Goal: Check status: Check status

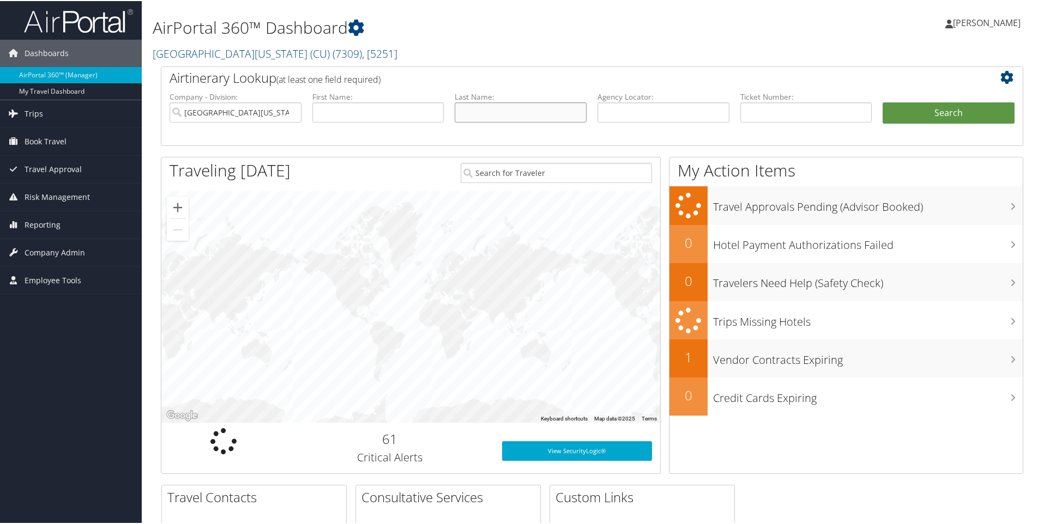
click at [515, 108] on input "text" at bounding box center [521, 111] width 132 height 20
type input "miyazawa"
click at [912, 114] on button "Search" at bounding box center [948, 112] width 132 height 22
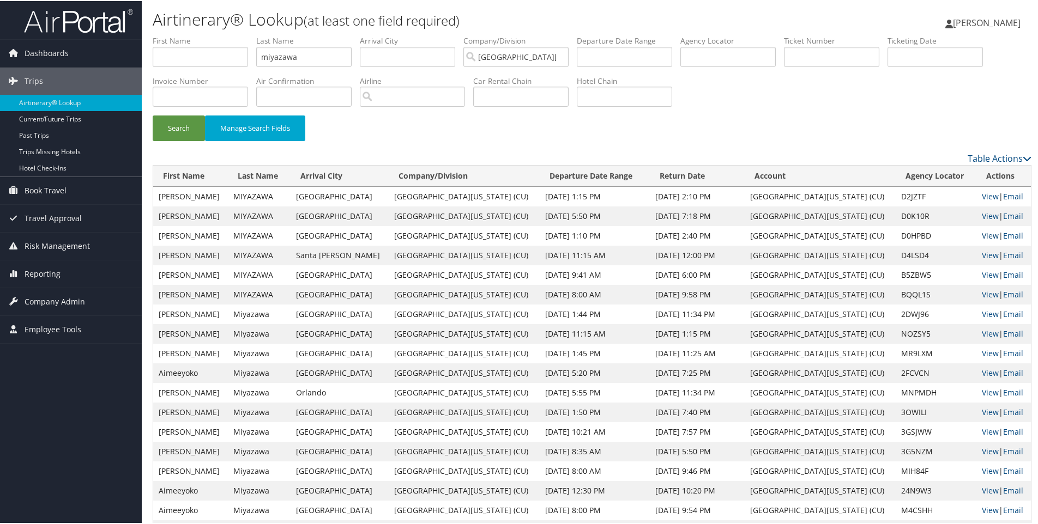
click at [982, 232] on link "View" at bounding box center [990, 234] width 17 height 10
